Goal: Information Seeking & Learning: Learn about a topic

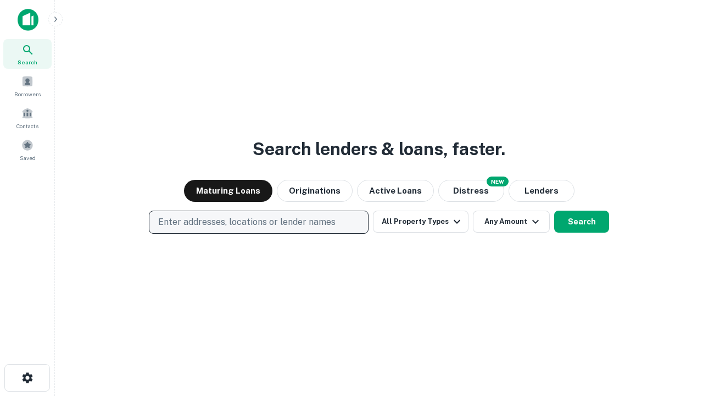
click at [258, 222] on p "Enter addresses, locations or lender names" at bounding box center [246, 221] width 177 height 13
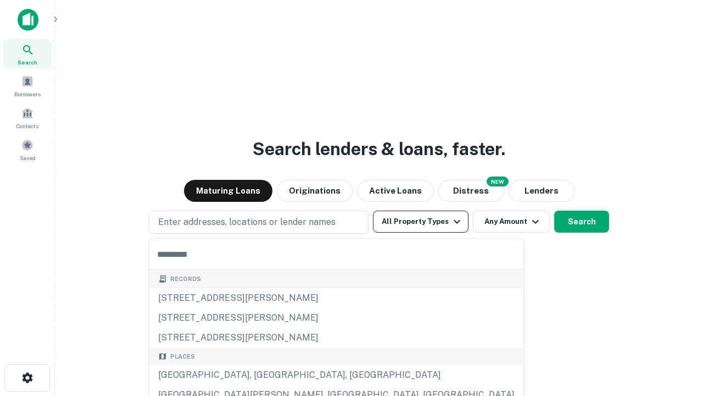
click at [421, 221] on button "All Property Types" at bounding box center [421, 221] width 96 height 22
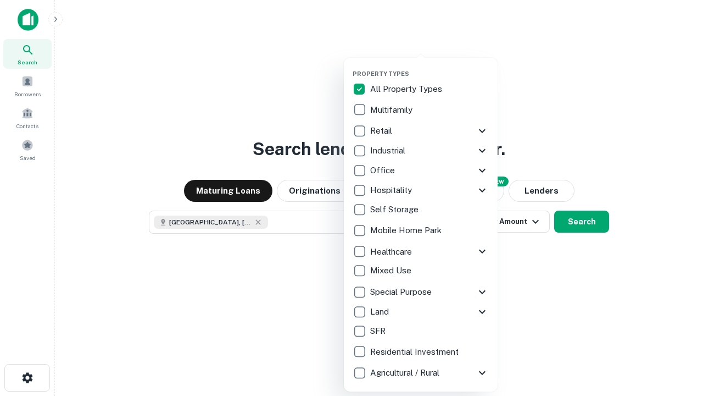
click at [430, 66] on button "button" at bounding box center [430, 66] width 154 height 1
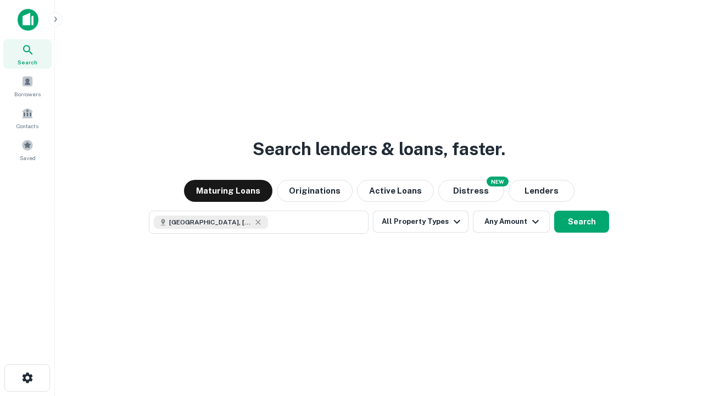
scroll to position [18, 0]
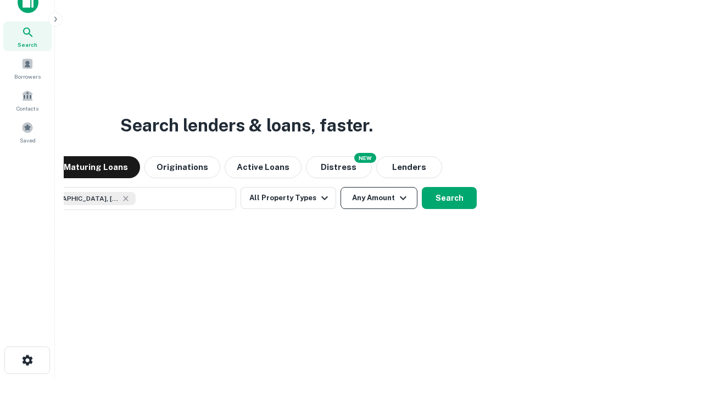
click at [341, 187] on button "Any Amount" at bounding box center [379, 198] width 77 height 22
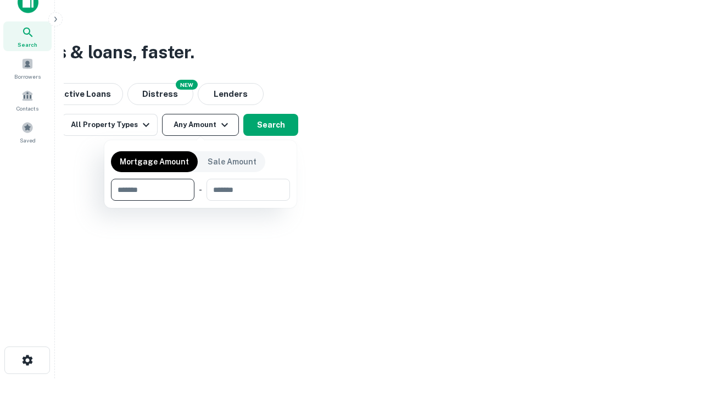
type input "*******"
click at [201, 201] on button "button" at bounding box center [200, 201] width 179 height 1
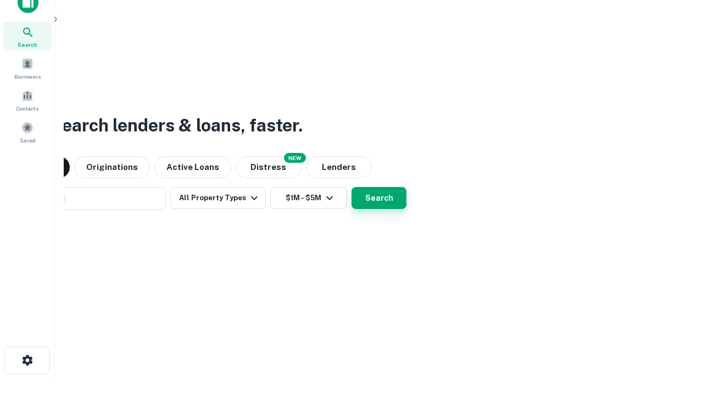
click at [352, 187] on button "Search" at bounding box center [379, 198] width 55 height 22
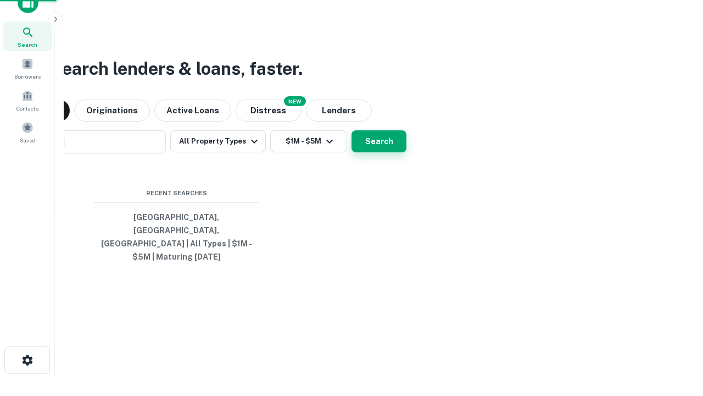
scroll to position [36, 311]
